Goal: Information Seeking & Learning: Learn about a topic

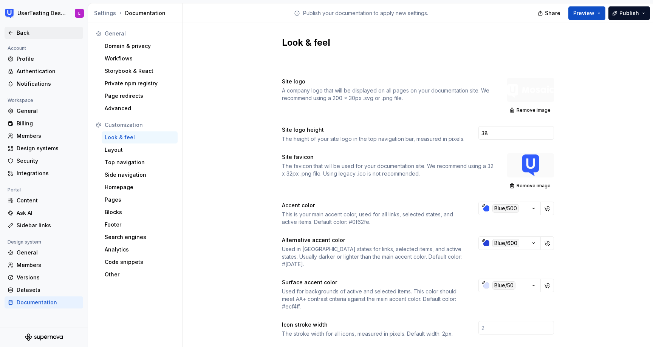
click at [8, 32] on icon at bounding box center [11, 33] width 6 height 6
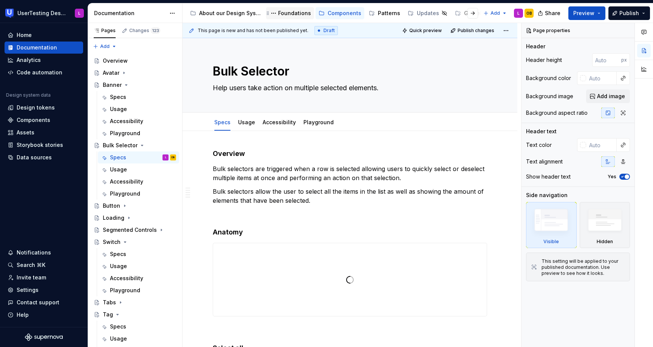
click at [280, 15] on div "Foundations" at bounding box center [294, 13] width 33 height 8
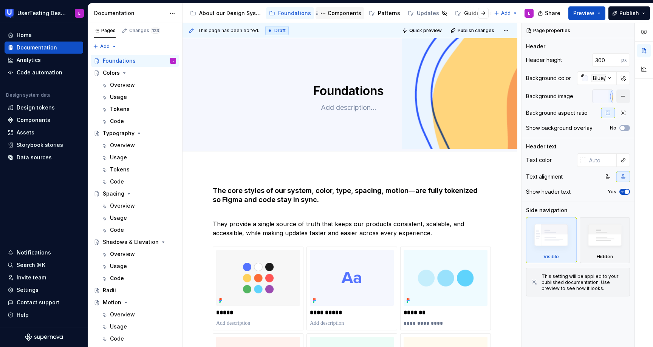
click at [341, 14] on div "Components" at bounding box center [345, 13] width 34 height 8
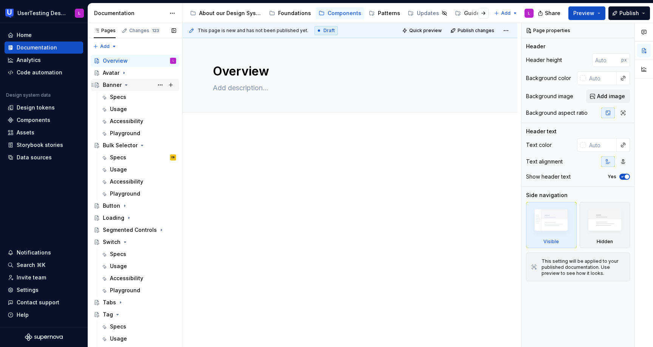
click at [128, 86] on icon "Page tree" at bounding box center [126, 85] width 6 height 6
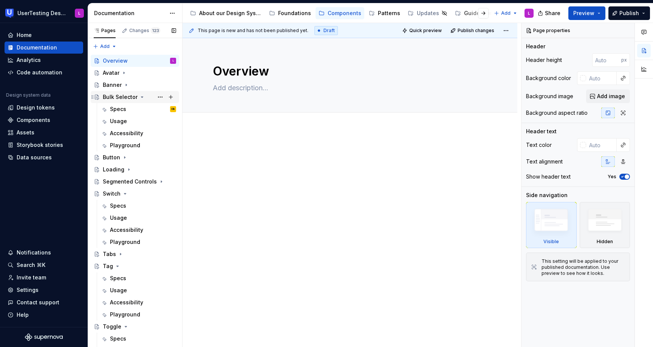
click at [139, 98] on icon "Page tree" at bounding box center [142, 97] width 6 height 6
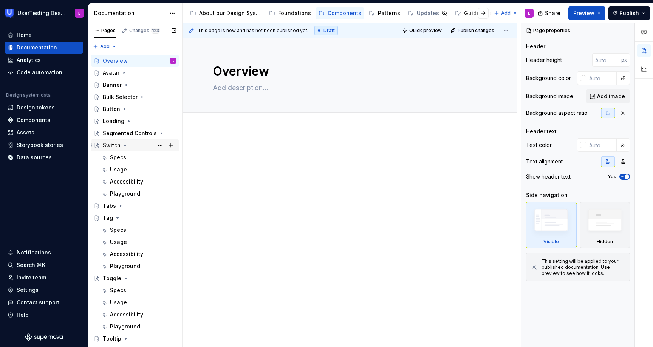
click at [124, 144] on icon "Page tree" at bounding box center [125, 146] width 6 height 6
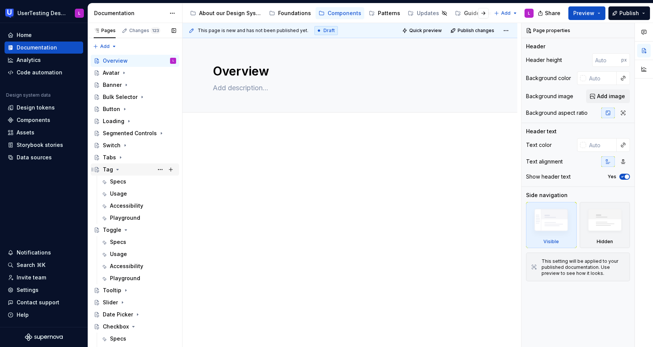
click at [116, 171] on icon "Page tree" at bounding box center [118, 170] width 6 height 6
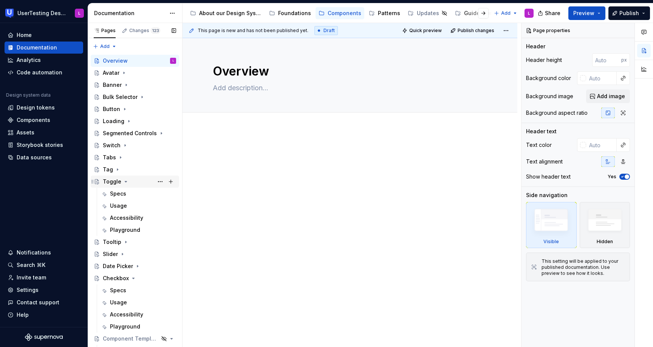
click at [124, 183] on icon "Page tree" at bounding box center [126, 182] width 6 height 6
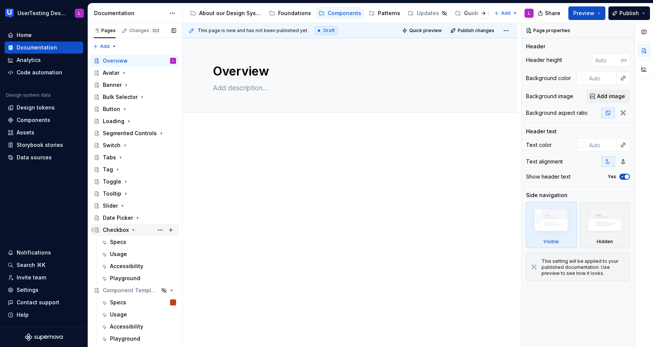
click at [133, 231] on icon "Page tree" at bounding box center [133, 230] width 6 height 6
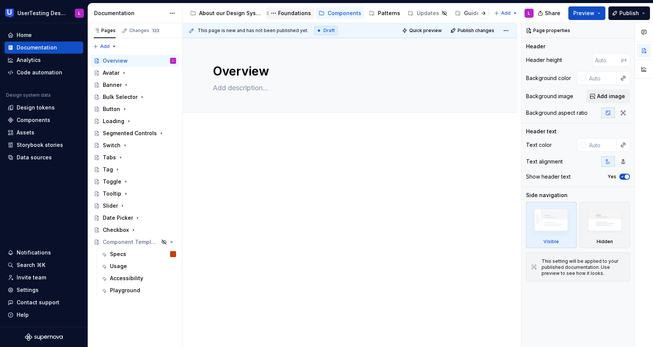
click at [293, 12] on div "Foundations" at bounding box center [294, 13] width 33 height 8
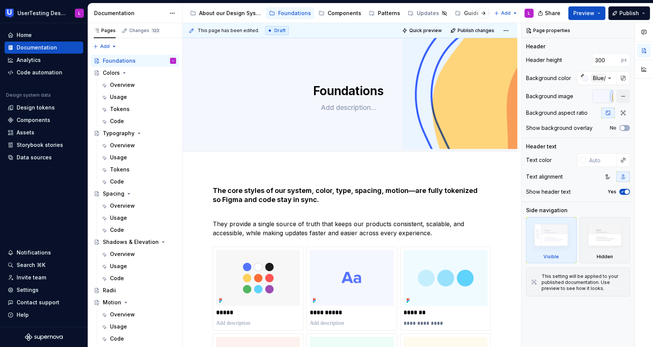
click at [465, 16] on div at bounding box center [477, 13] width 29 height 14
click at [465, 11] on div at bounding box center [477, 13] width 29 height 14
click at [472, 12] on div at bounding box center [477, 13] width 29 height 14
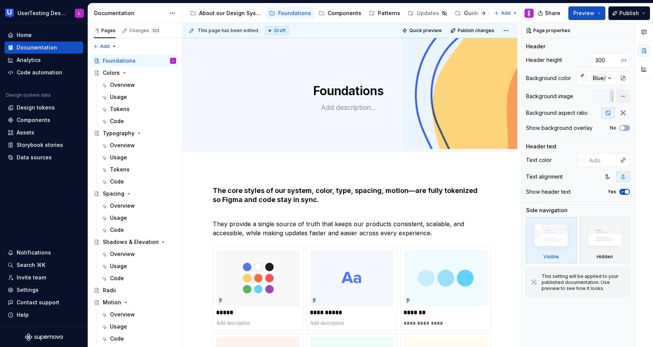
click at [472, 12] on div at bounding box center [477, 13] width 29 height 14
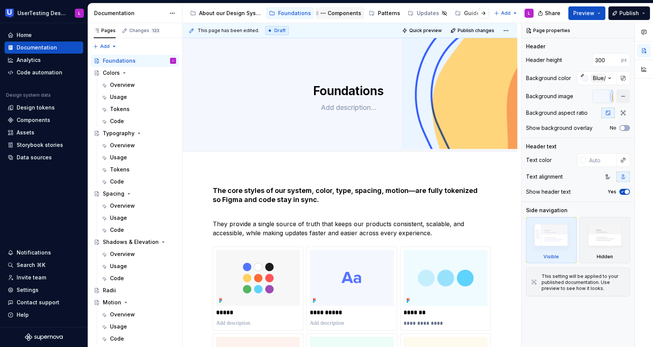
click at [331, 14] on div "Components" at bounding box center [345, 13] width 34 height 8
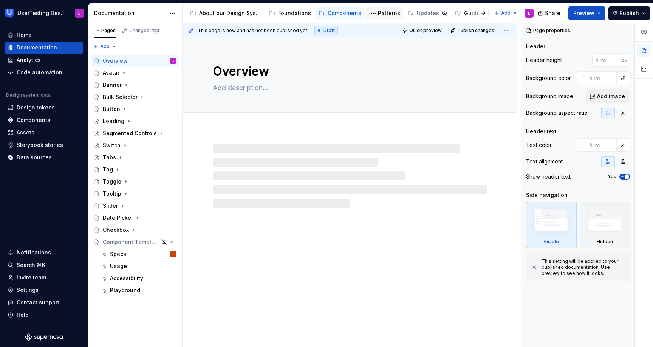
click at [386, 13] on div "Patterns" at bounding box center [389, 13] width 22 height 8
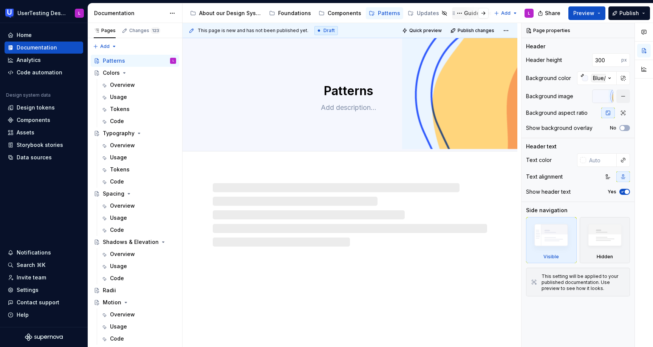
click at [464, 13] on div "Guidelines" at bounding box center [478, 13] width 29 height 8
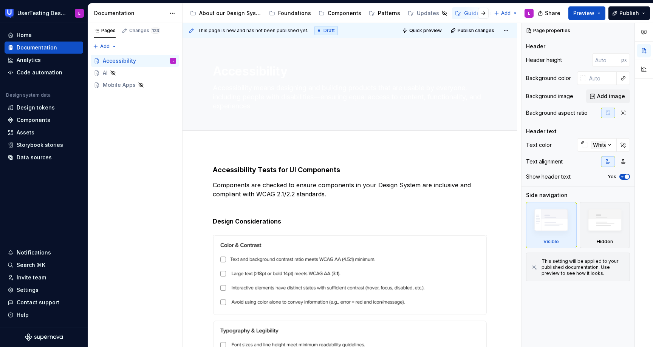
type textarea "*"
